Goal: Check status: Check status

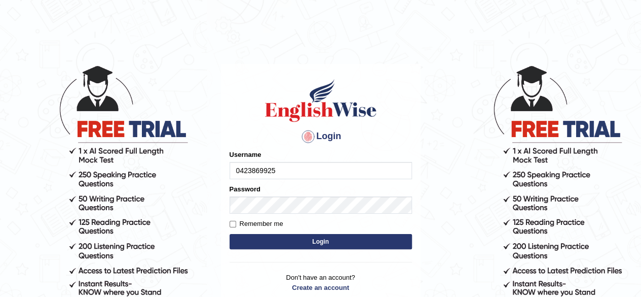
type input "0423869925"
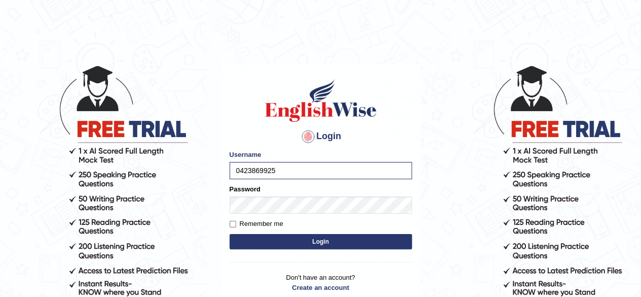
click at [290, 239] on button "Login" at bounding box center [321, 241] width 183 height 15
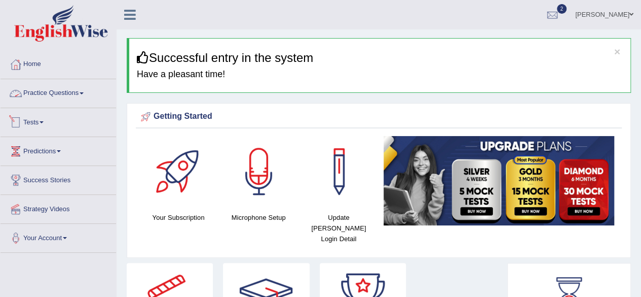
click at [31, 124] on link "Tests" at bounding box center [59, 120] width 116 height 25
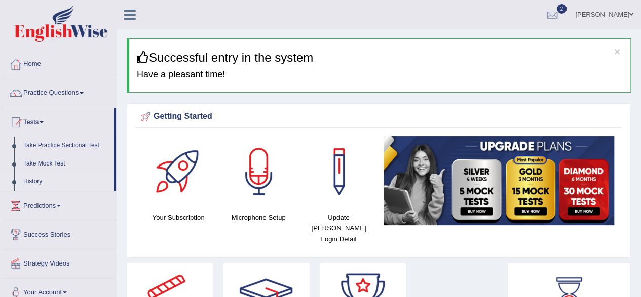
click at [38, 180] on link "History" at bounding box center [66, 181] width 95 height 18
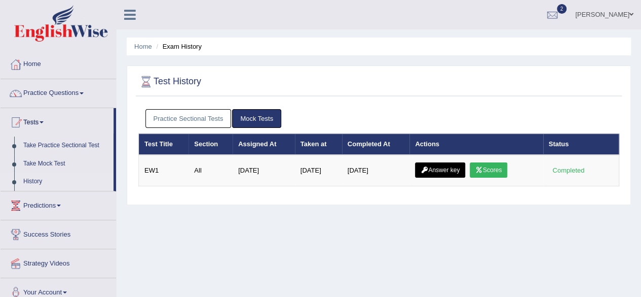
click at [488, 171] on link "Scores" at bounding box center [489, 169] width 38 height 15
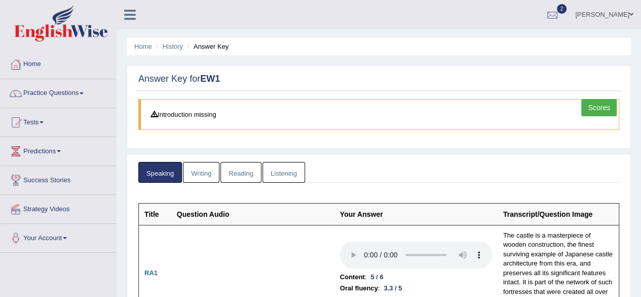
click at [197, 172] on link "Writing" at bounding box center [201, 172] width 37 height 21
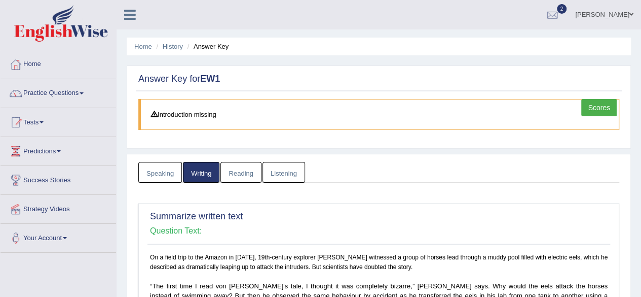
click at [245, 175] on link "Reading" at bounding box center [241, 172] width 41 height 21
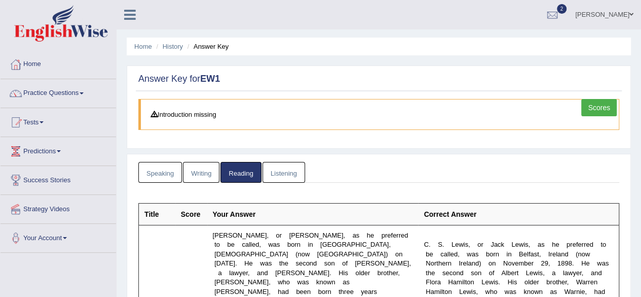
click at [287, 178] on link "Listening" at bounding box center [284, 172] width 43 height 21
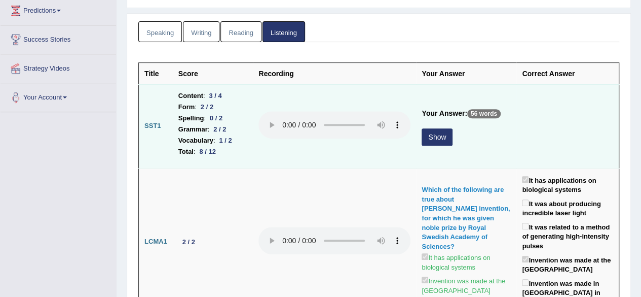
scroll to position [140, 0]
click at [433, 138] on button "Show" at bounding box center [437, 137] width 31 height 17
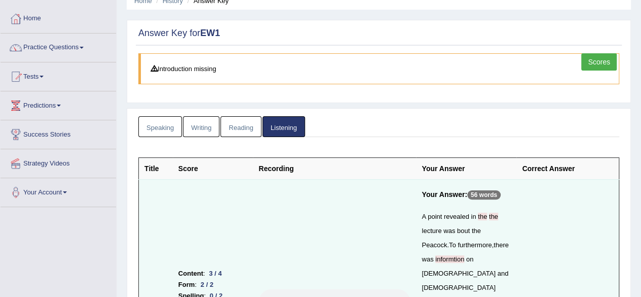
scroll to position [0, 0]
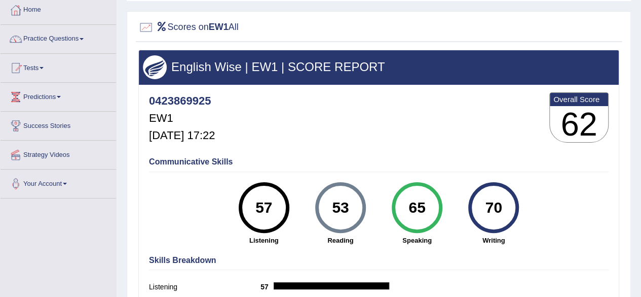
scroll to position [55, 0]
